Goal: Transaction & Acquisition: Book appointment/travel/reservation

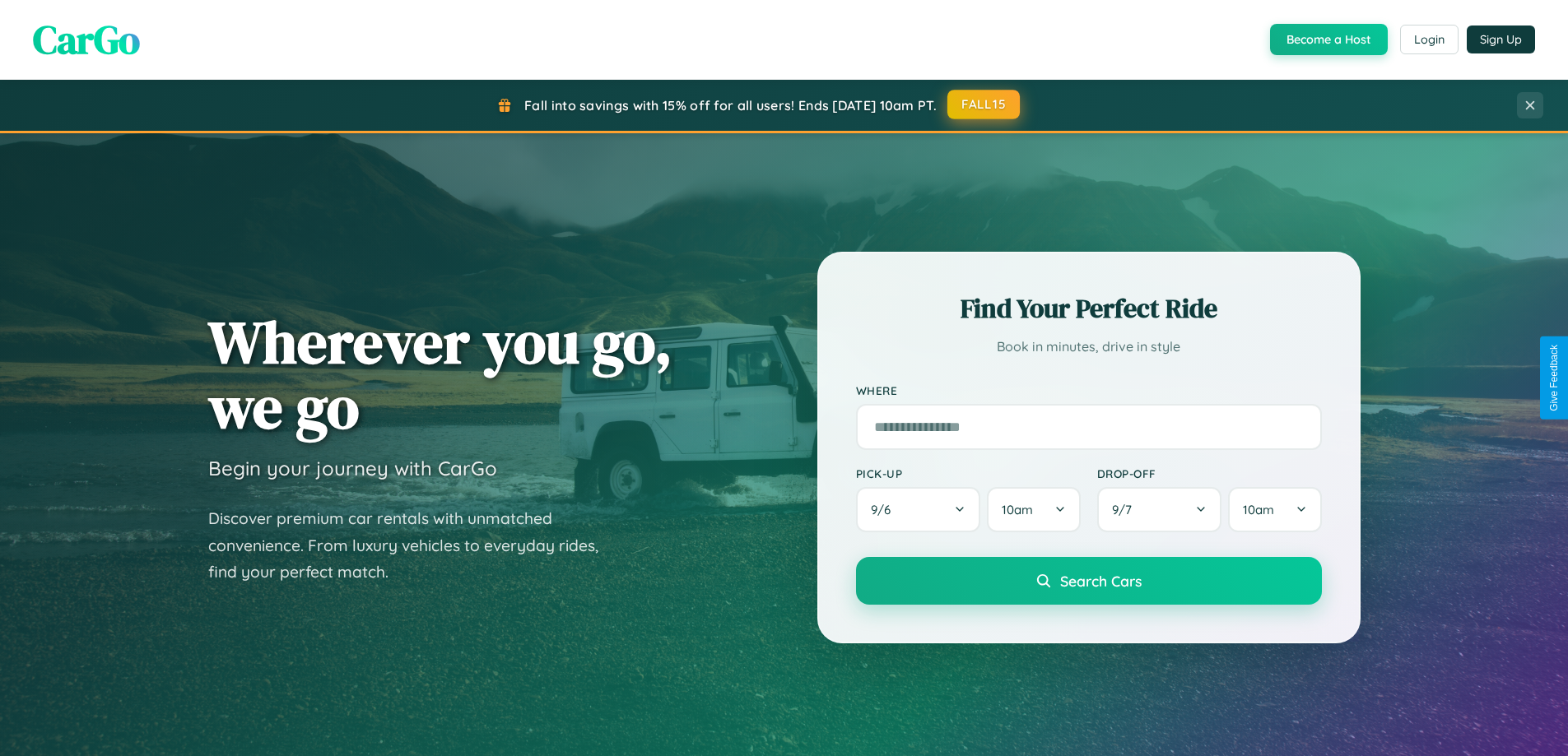
click at [984, 105] on button "FALL15" at bounding box center [982, 104] width 72 height 29
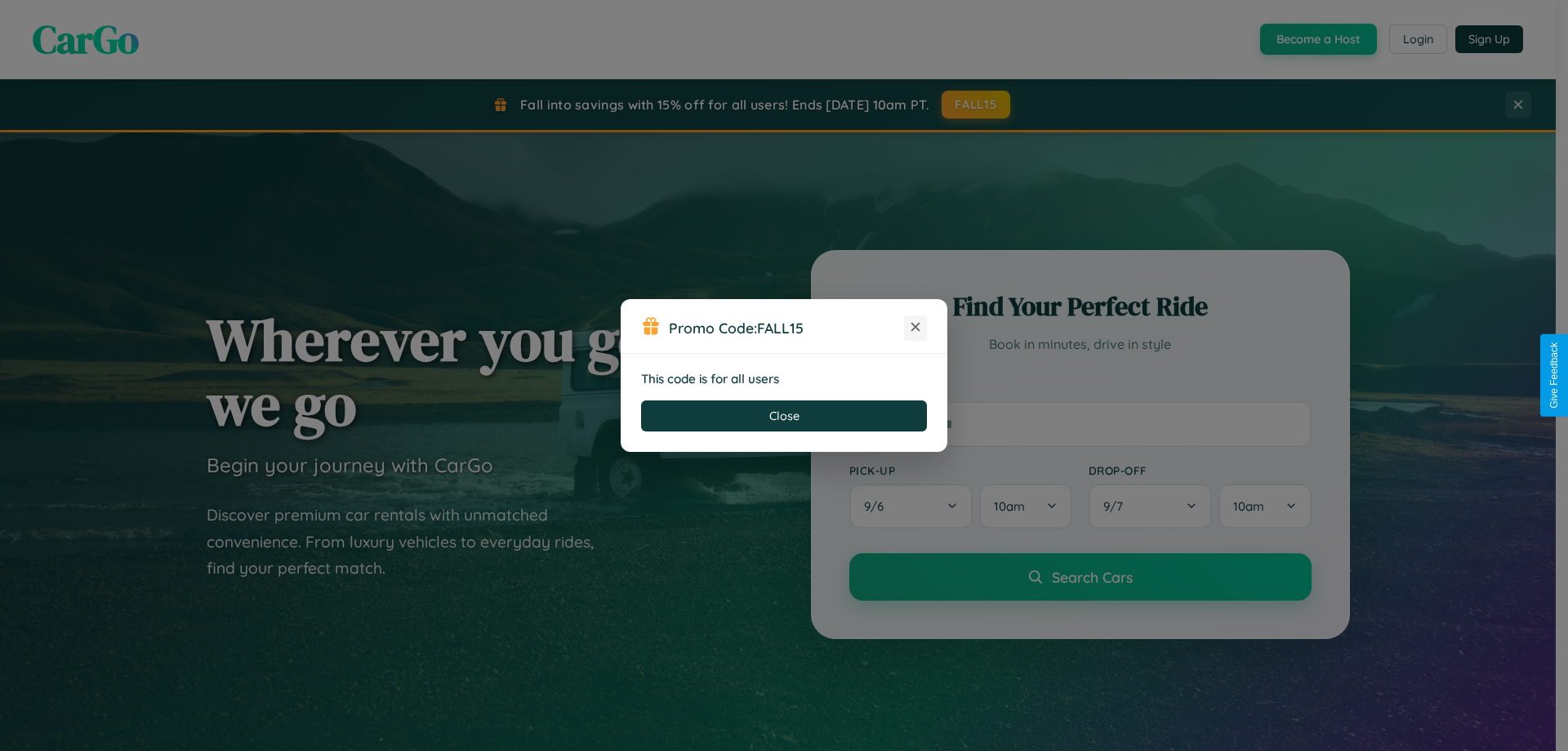
click at [916, 328] on icon at bounding box center [915, 327] width 16 height 16
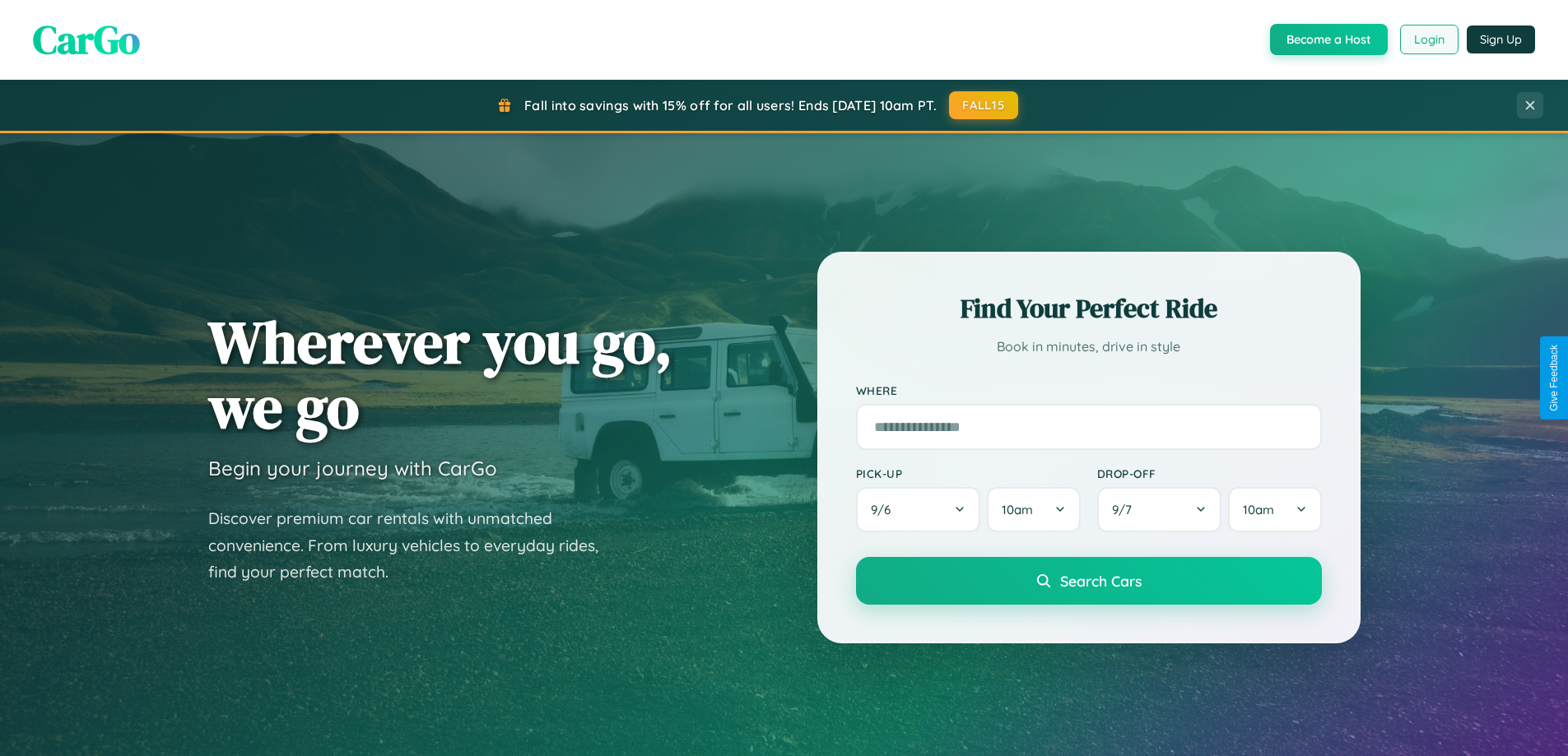
click at [1427, 39] on button "Login" at bounding box center [1429, 39] width 59 height 29
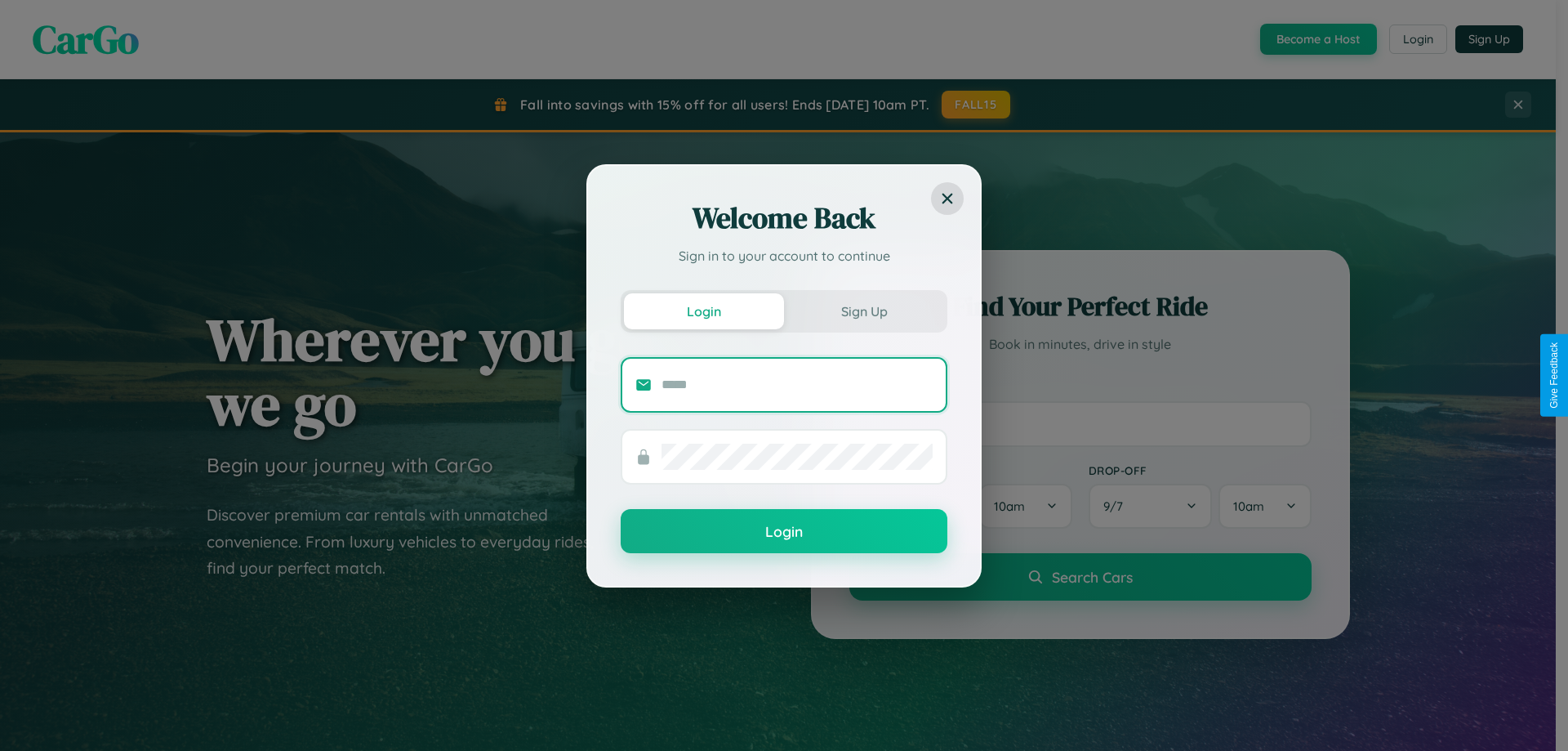
click at [797, 384] on input "text" at bounding box center [797, 385] width 271 height 27
type input "**********"
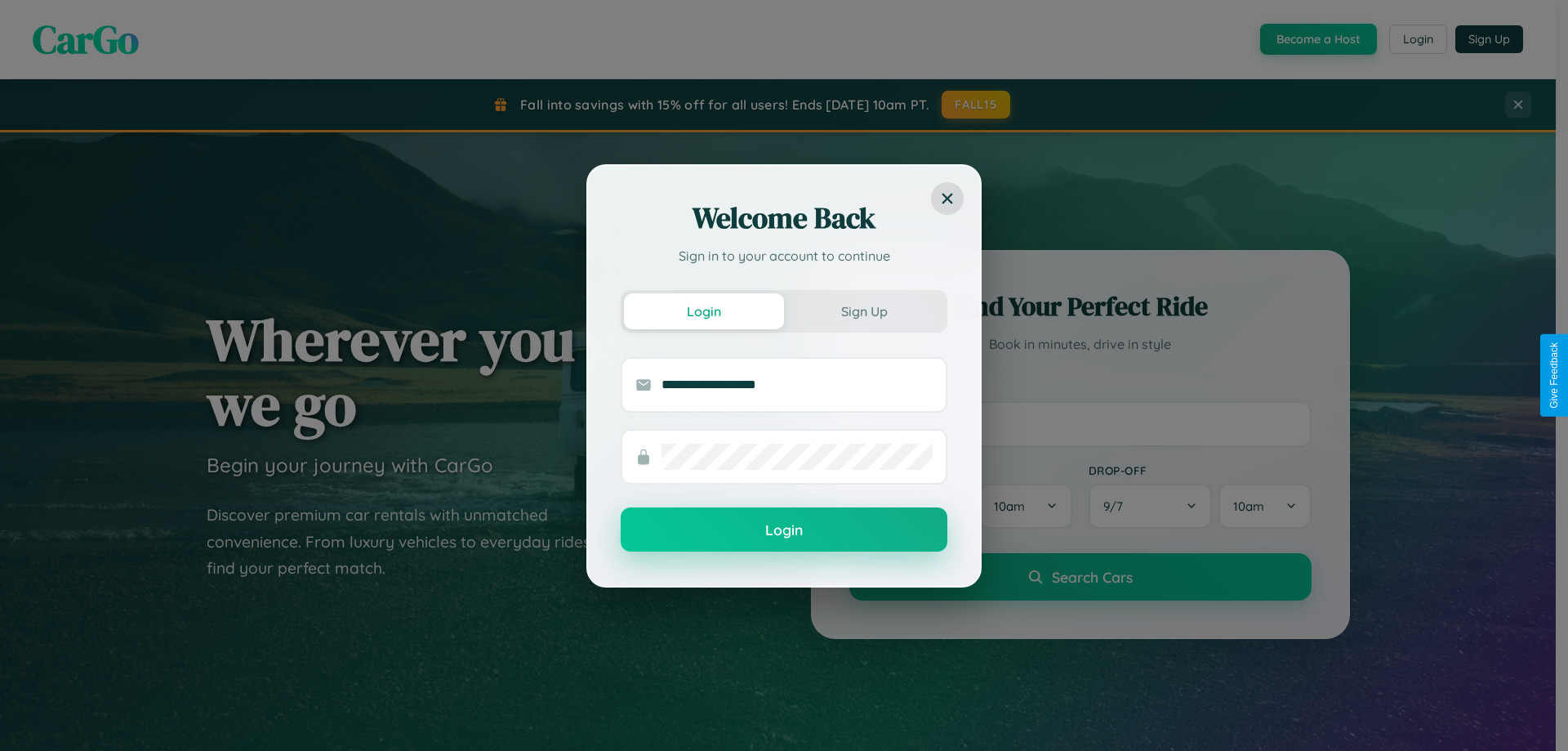
click at [784, 530] on button "Login" at bounding box center [784, 529] width 327 height 44
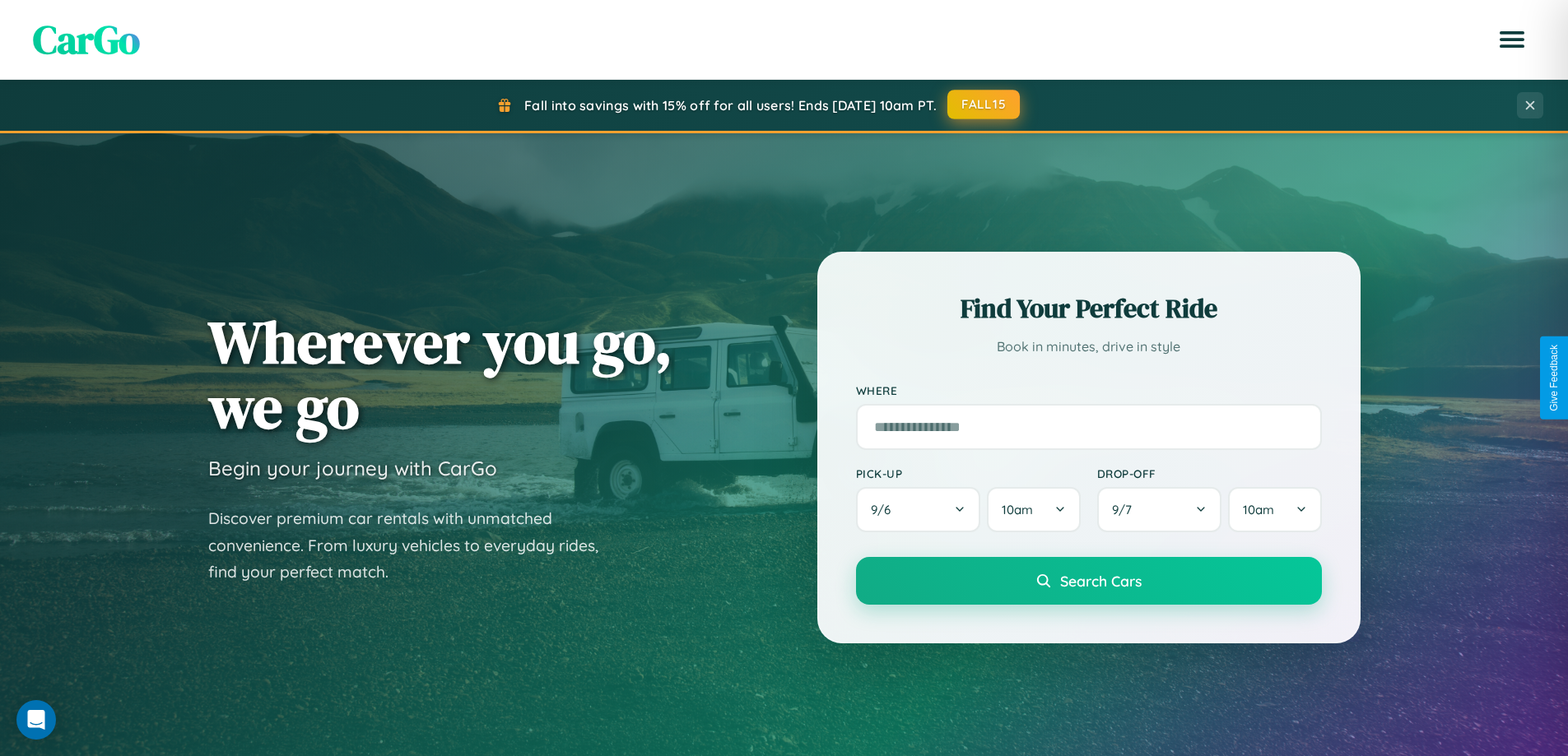
click at [984, 104] on button "FALL15" at bounding box center [982, 104] width 72 height 29
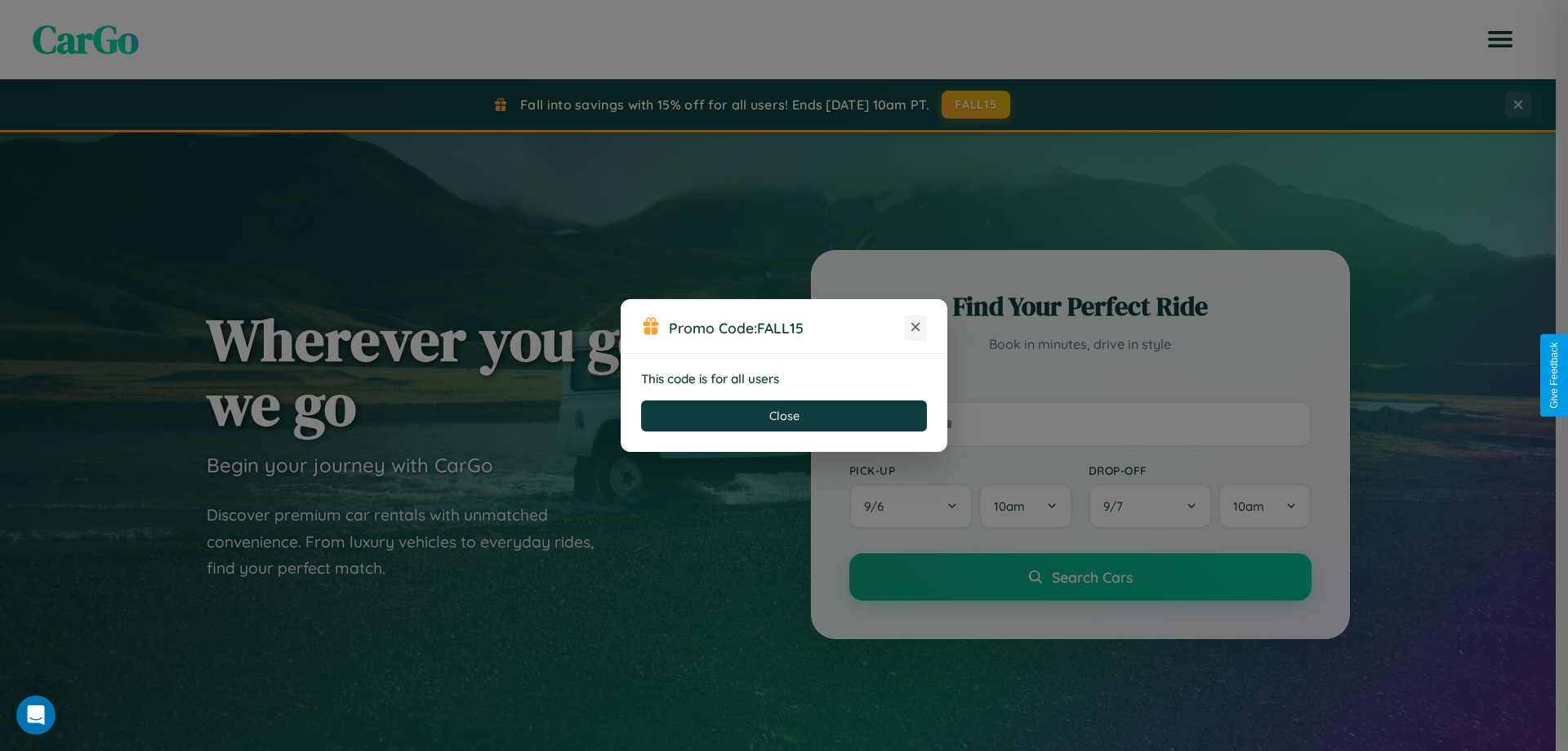
click at [916, 328] on icon at bounding box center [915, 327] width 16 height 16
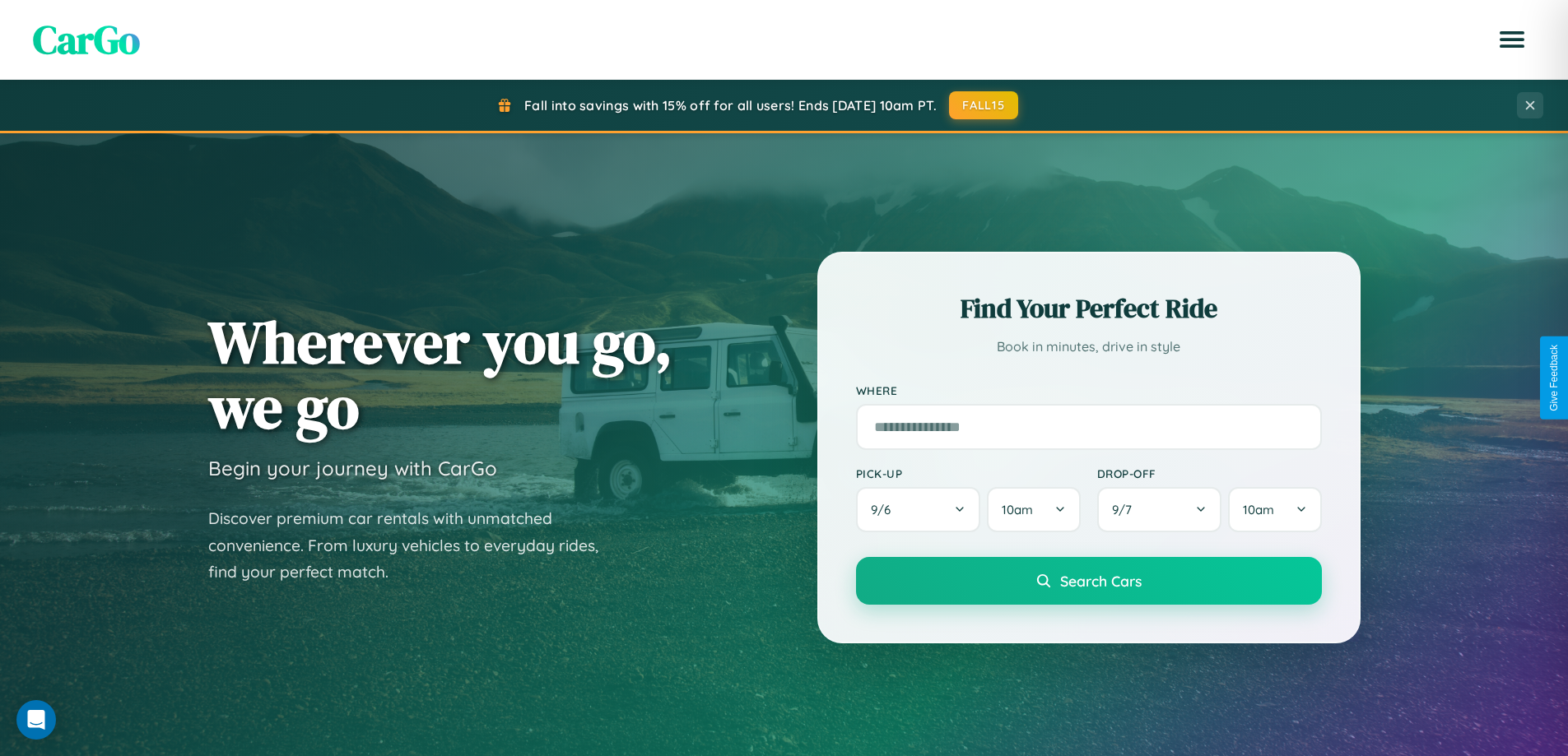
scroll to position [709, 0]
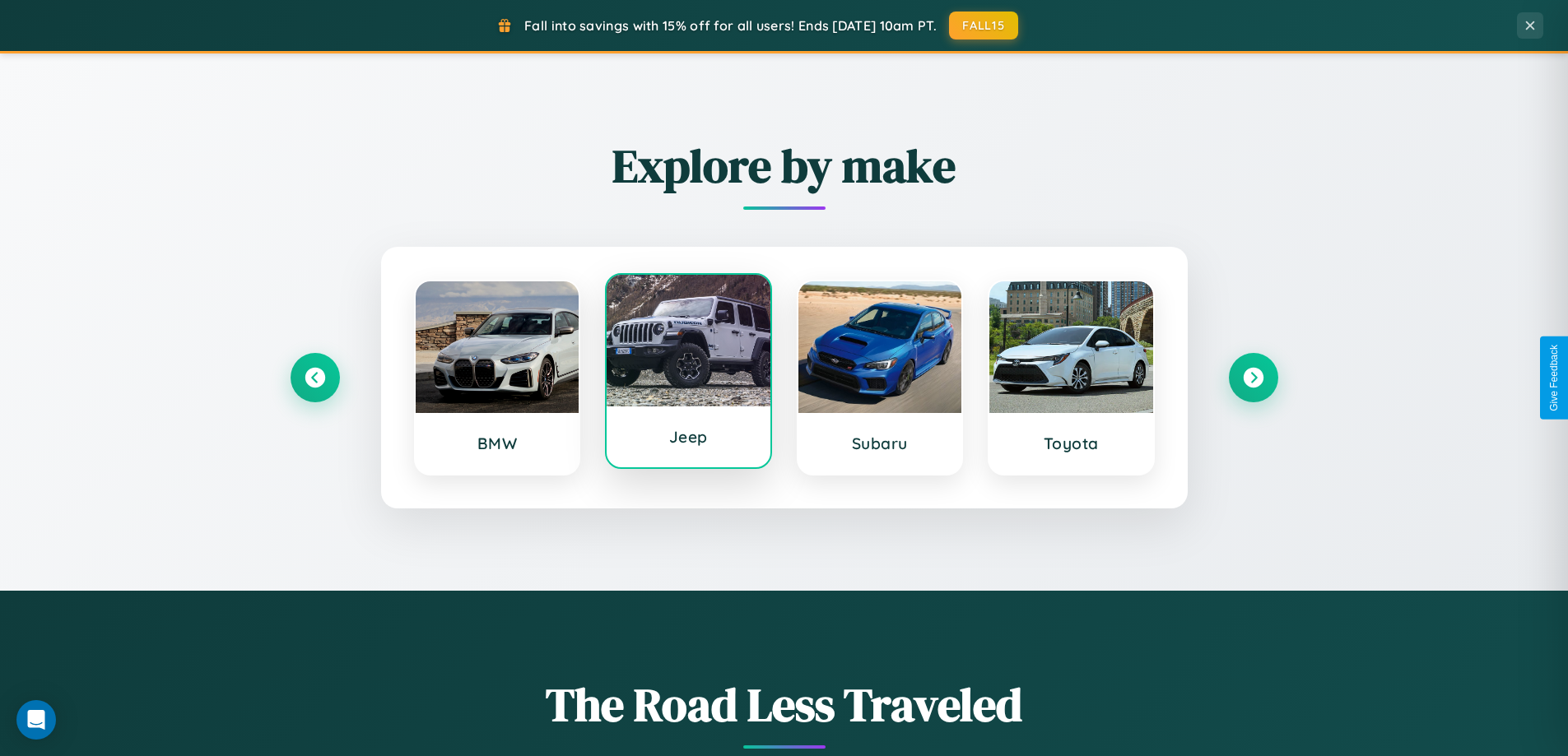
click at [688, 375] on div at bounding box center [688, 341] width 164 height 132
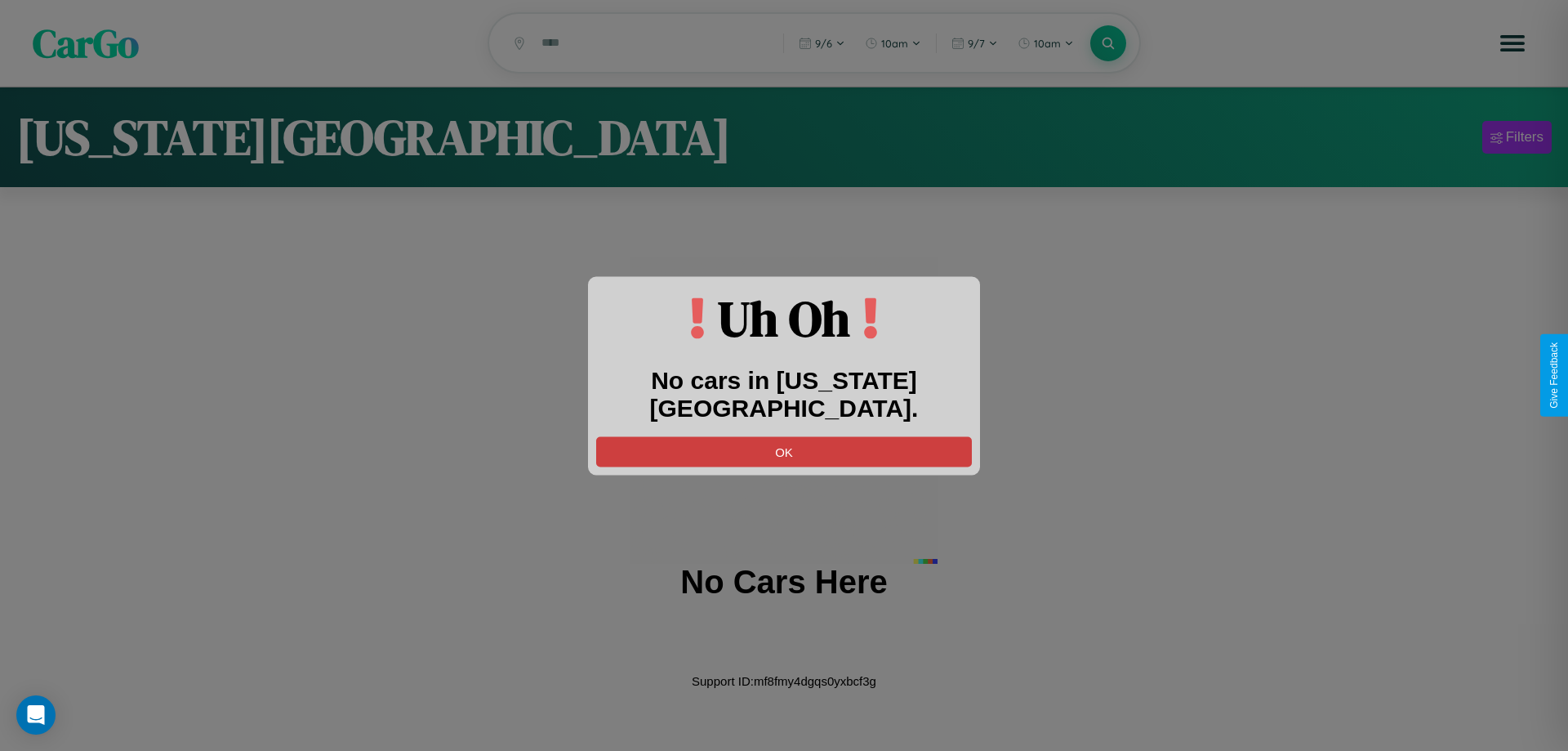
click at [784, 436] on button "OK" at bounding box center [784, 451] width 375 height 30
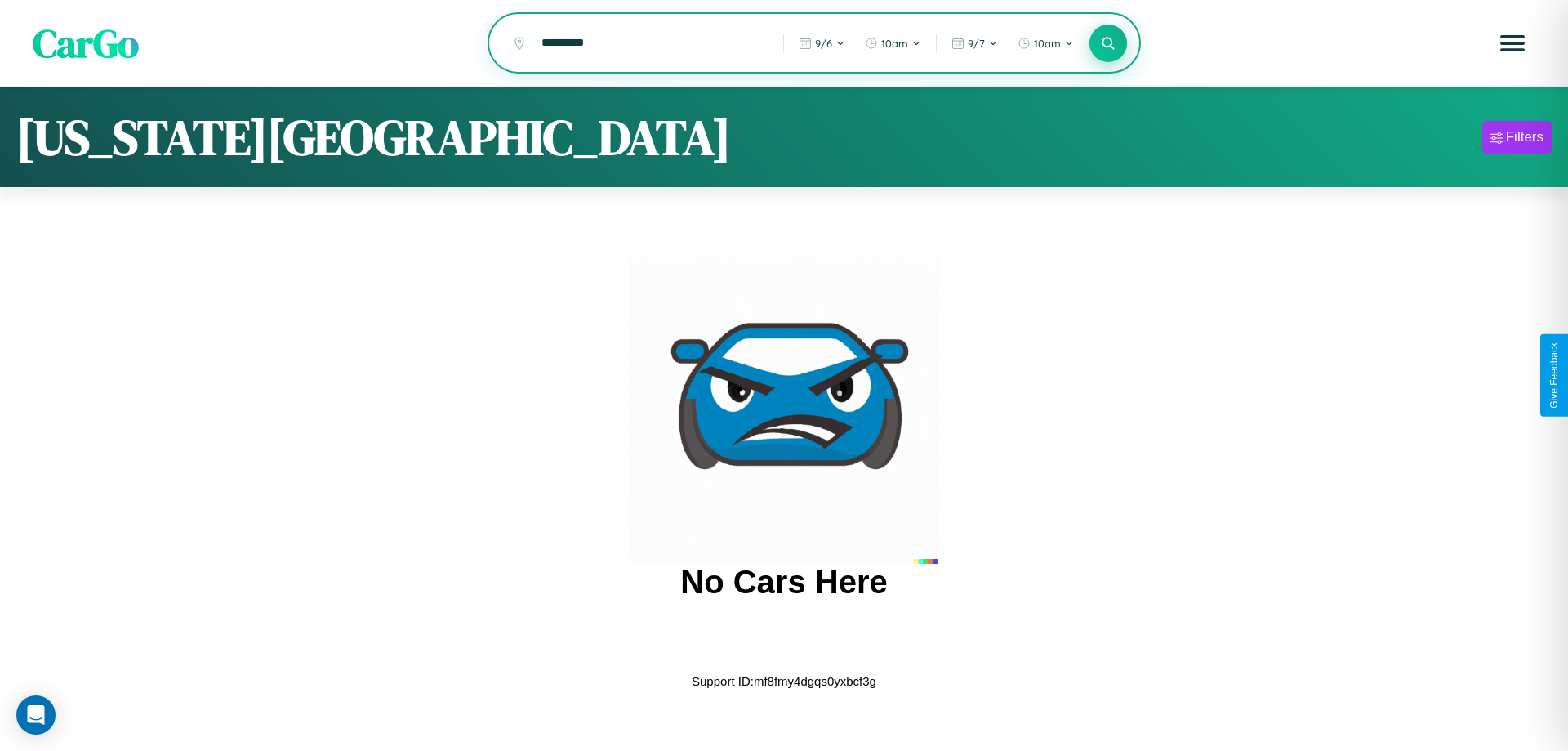
click at [1109, 44] on icon at bounding box center [1109, 43] width 16 height 16
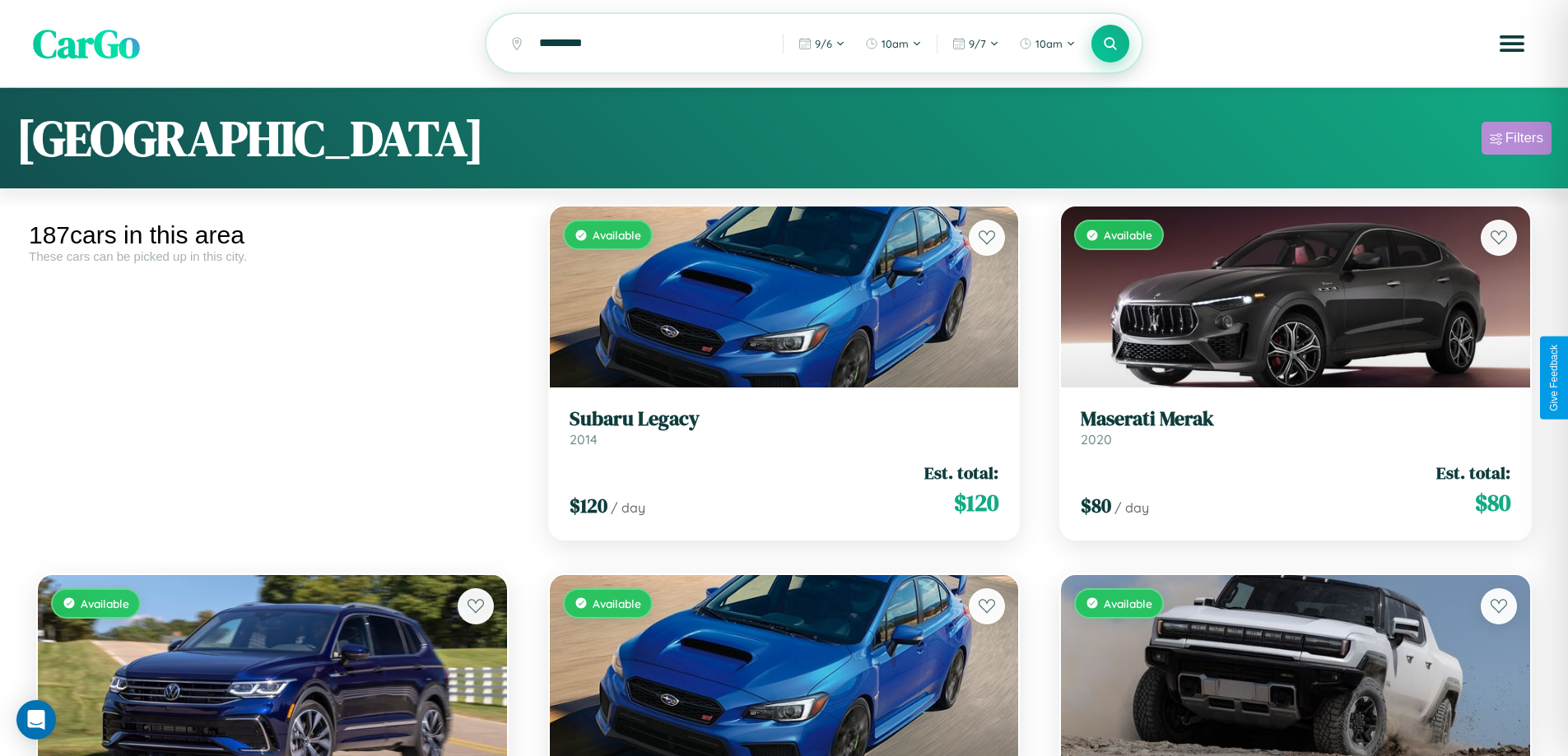
click at [1515, 141] on div "Filters" at bounding box center [1524, 138] width 38 height 16
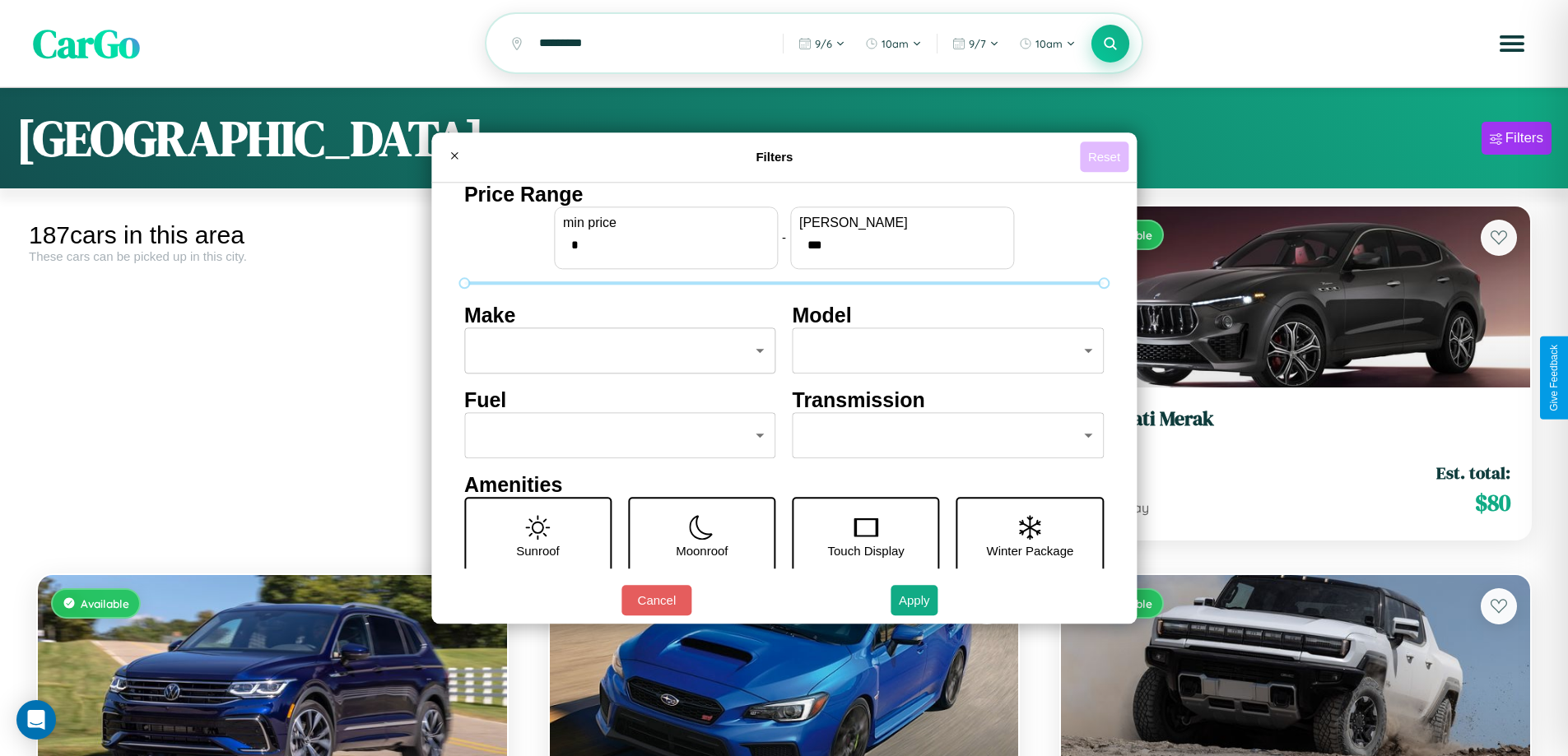
click at [1106, 157] on button "Reset" at bounding box center [1103, 157] width 49 height 30
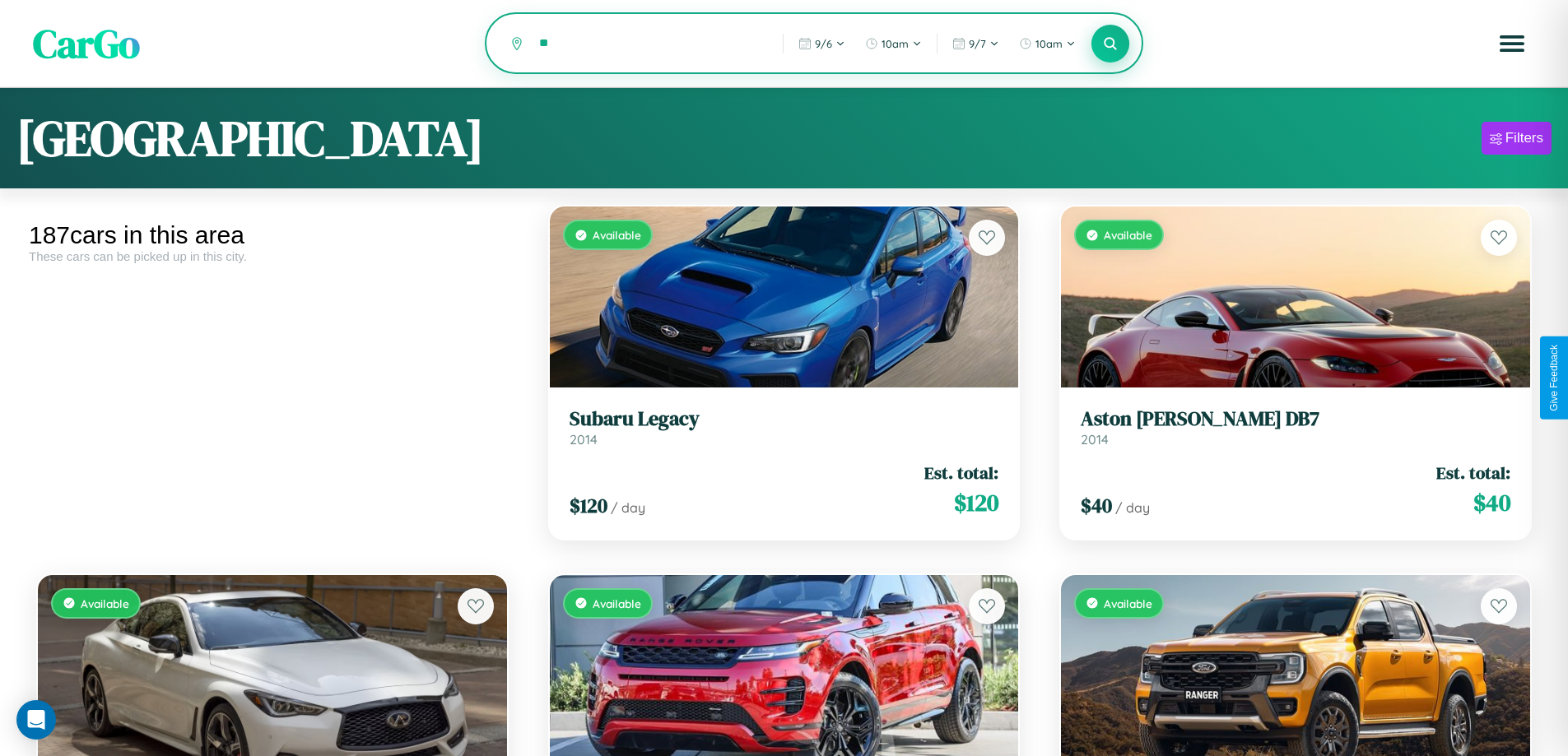
type input "*"
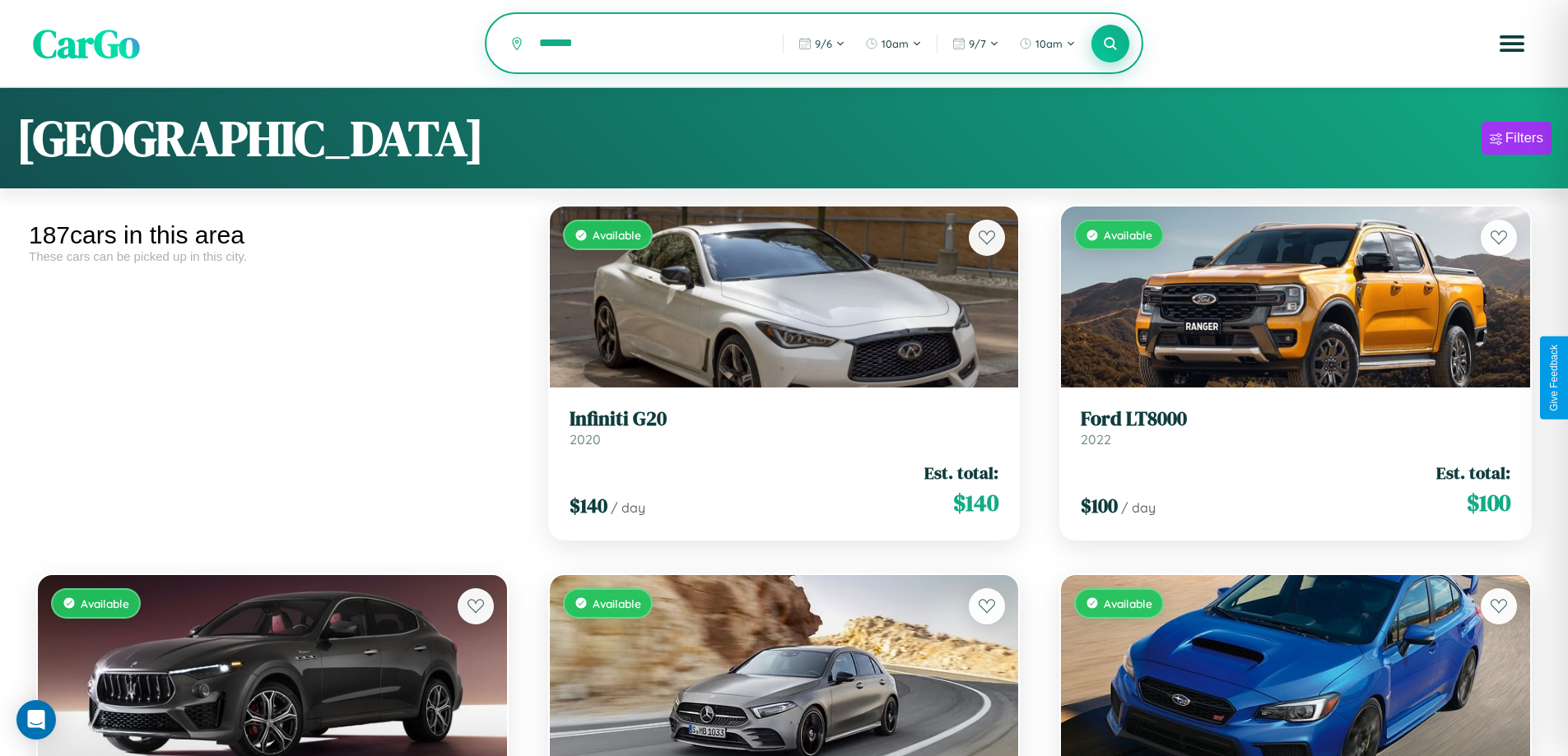
type input "*******"
click at [1110, 44] on icon at bounding box center [1111, 44] width 16 height 16
